Goal: Transaction & Acquisition: Purchase product/service

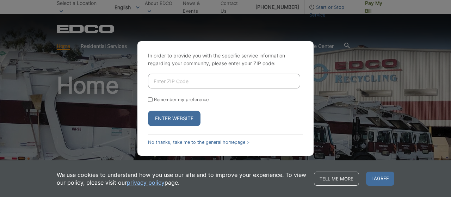
click at [164, 86] on input "Enter ZIP Code" at bounding box center [224, 81] width 152 height 15
type input "92026"
click at [149, 100] on input "Remember my preference" at bounding box center [150, 99] width 5 height 5
checkbox input "true"
click at [181, 116] on button "Enter Website" at bounding box center [174, 119] width 53 height 16
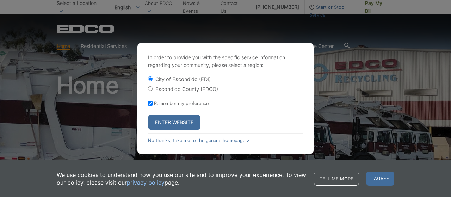
click at [180, 121] on button "Enter Website" at bounding box center [174, 123] width 53 height 16
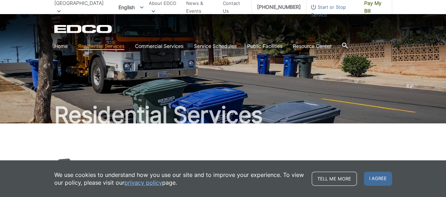
scroll to position [70, 0]
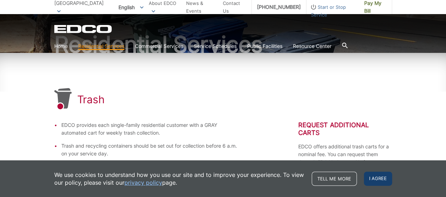
click at [379, 181] on span "I agree" at bounding box center [378, 179] width 28 height 14
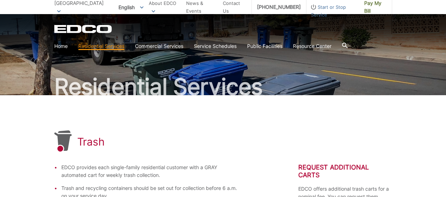
scroll to position [0, 0]
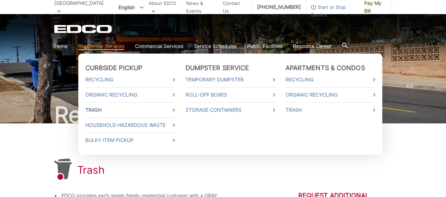
click at [99, 110] on link "Trash" at bounding box center [130, 110] width 90 height 8
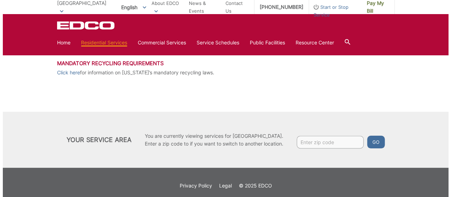
scroll to position [388, 0]
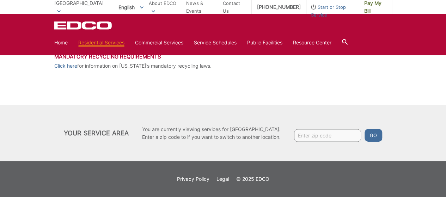
click at [313, 138] on input "Enter zip code" at bounding box center [327, 135] width 67 height 13
type input "92026"
click at [374, 136] on button "Go" at bounding box center [373, 135] width 18 height 13
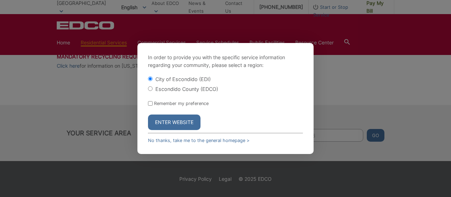
click at [152, 90] on input "Escondido County (EDCO)" at bounding box center [150, 88] width 5 height 5
radio input "true"
click at [165, 121] on button "Enter Website" at bounding box center [174, 123] width 53 height 16
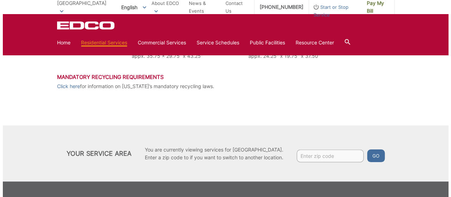
scroll to position [388, 0]
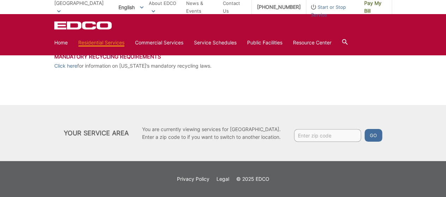
click at [311, 138] on input "Enter zip code" at bounding box center [327, 135] width 67 height 13
type input "92026"
click at [375, 135] on button "Go" at bounding box center [373, 135] width 18 height 13
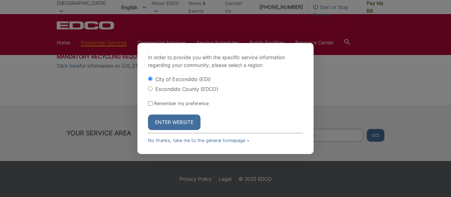
click at [179, 119] on button "Enter Website" at bounding box center [174, 123] width 53 height 16
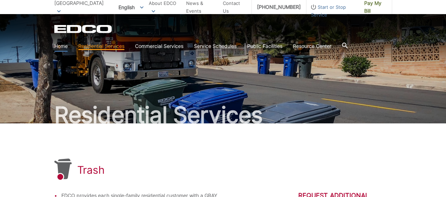
click at [63, 47] on link "Home" at bounding box center [60, 46] width 13 height 8
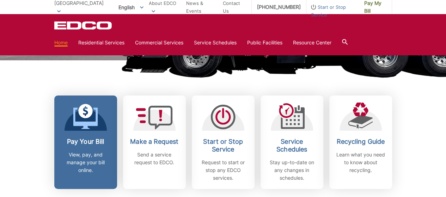
scroll to position [176, 0]
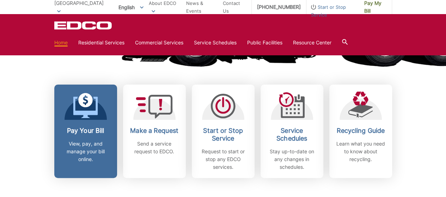
click at [85, 133] on h2 "Pay Your Bill" at bounding box center [86, 131] width 52 height 8
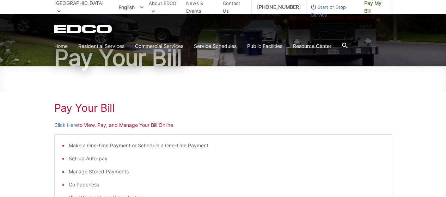
scroll to position [106, 0]
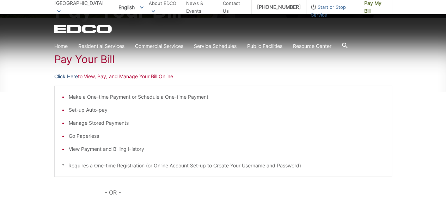
click at [69, 76] on link "Click Here" at bounding box center [66, 77] width 24 height 8
click at [66, 78] on link "Click Here" at bounding box center [66, 77] width 24 height 8
click at [68, 75] on link "Click Here" at bounding box center [66, 77] width 24 height 8
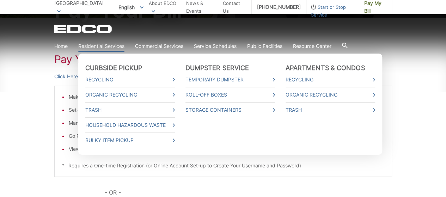
click at [106, 46] on link "Residential Services" at bounding box center [101, 46] width 46 height 8
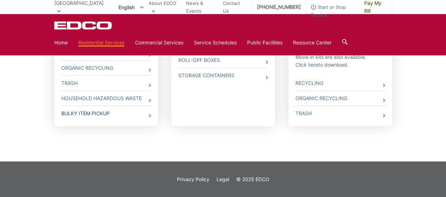
scroll to position [31, 0]
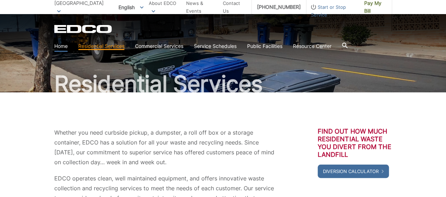
click at [60, 48] on link "Home" at bounding box center [60, 46] width 13 height 8
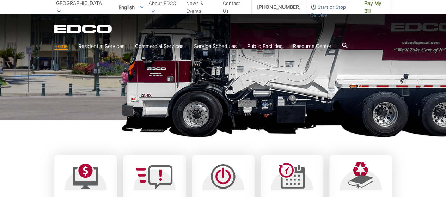
scroll to position [176, 0]
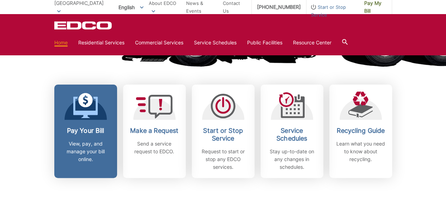
click at [93, 127] on h2 "Pay Your Bill" at bounding box center [86, 131] width 52 height 8
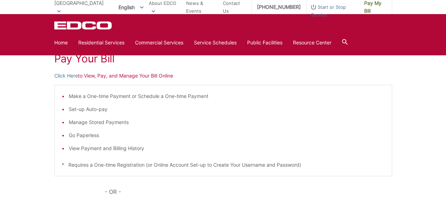
scroll to position [106, 0]
click at [72, 78] on link "Click Here" at bounding box center [66, 77] width 24 height 8
